Goal: Information Seeking & Learning: Learn about a topic

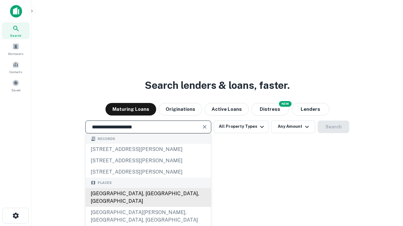
click at [148, 207] on div "[GEOGRAPHIC_DATA], [GEOGRAPHIC_DATA], [GEOGRAPHIC_DATA]" at bounding box center [148, 197] width 125 height 19
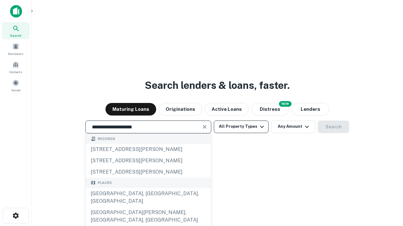
type input "**********"
click at [241, 127] on button "All Property Types" at bounding box center [241, 127] width 55 height 13
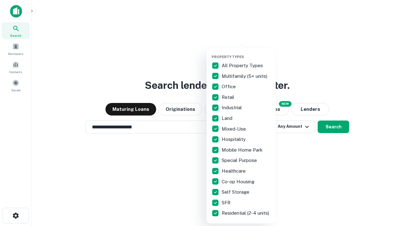
click at [246, 53] on button "button" at bounding box center [245, 53] width 69 height 0
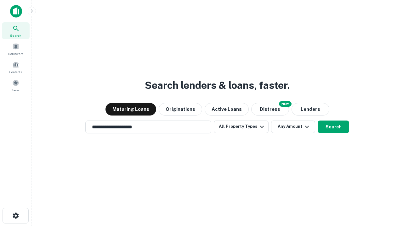
scroll to position [10, 0]
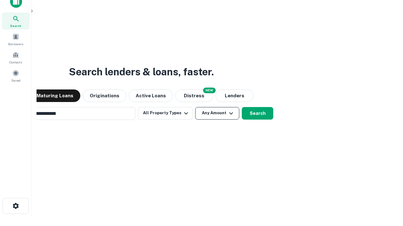
click at [195, 107] on button "Any Amount" at bounding box center [217, 113] width 44 height 13
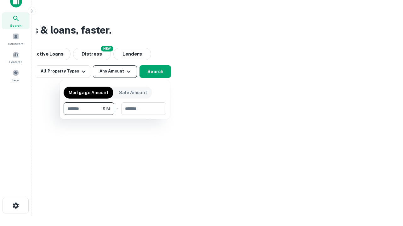
type input "*******"
click at [115, 115] on button "button" at bounding box center [115, 115] width 103 height 0
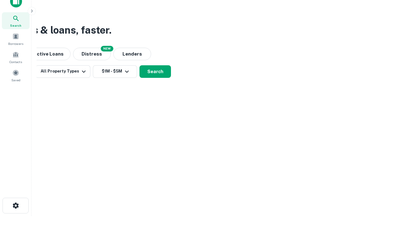
scroll to position [10, 0]
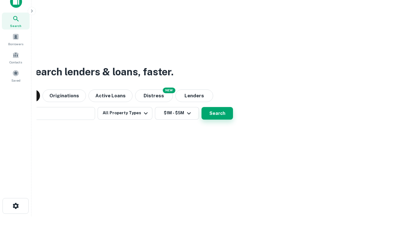
click at [201, 107] on button "Search" at bounding box center [216, 113] width 31 height 13
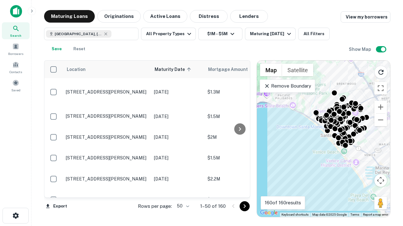
click at [182, 206] on body "Search Borrowers Contacts Saved Maturing Loans Originations Active Loans Distre…" at bounding box center [201, 113] width 403 height 226
click at [182, 191] on li "25" at bounding box center [182, 190] width 18 height 11
